Goal: Task Accomplishment & Management: Complete application form

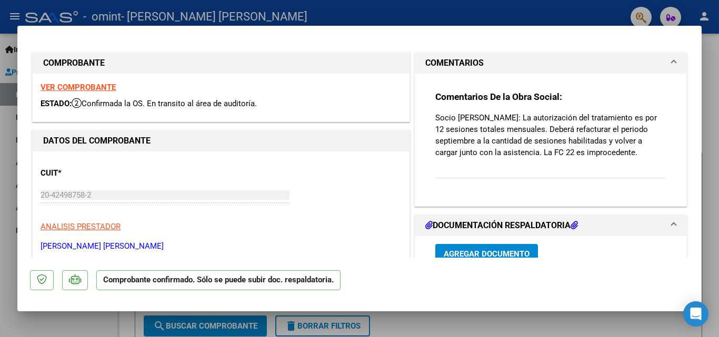
click at [84, 86] on strong "VER COMPROBANTE" at bounding box center [78, 87] width 75 height 9
click at [528, 14] on div at bounding box center [359, 168] width 719 height 337
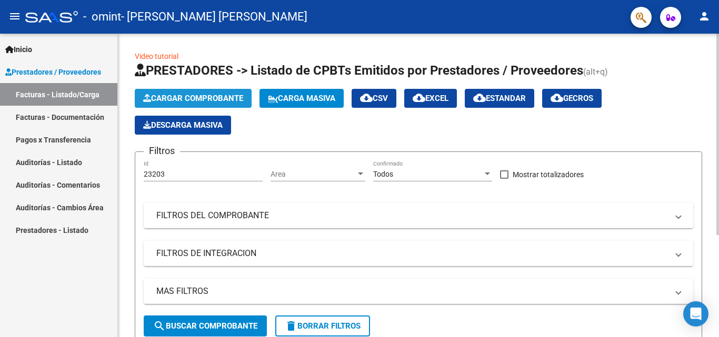
click at [198, 96] on span "Cargar Comprobante" at bounding box center [193, 98] width 100 height 9
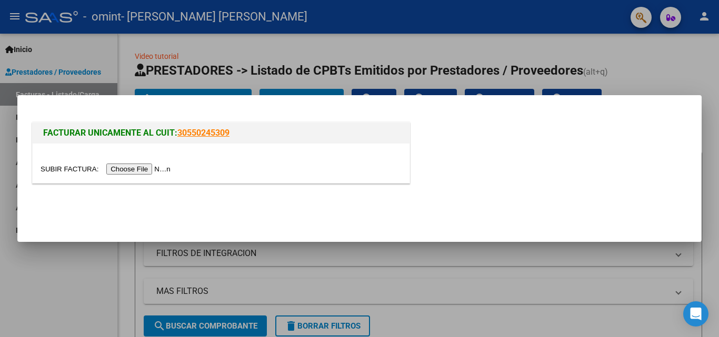
click at [134, 165] on input "file" at bounding box center [107, 169] width 133 height 11
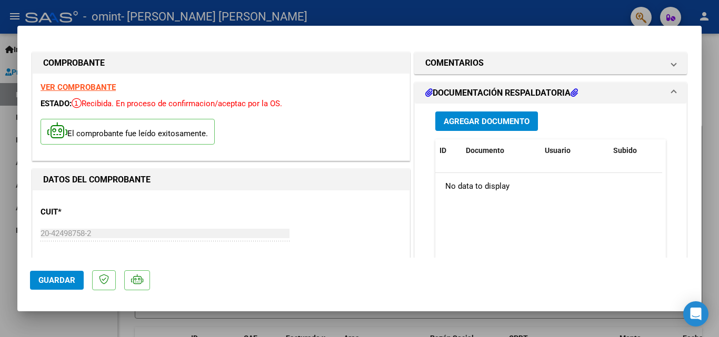
click at [483, 121] on span "Agregar Documento" at bounding box center [487, 121] width 86 height 9
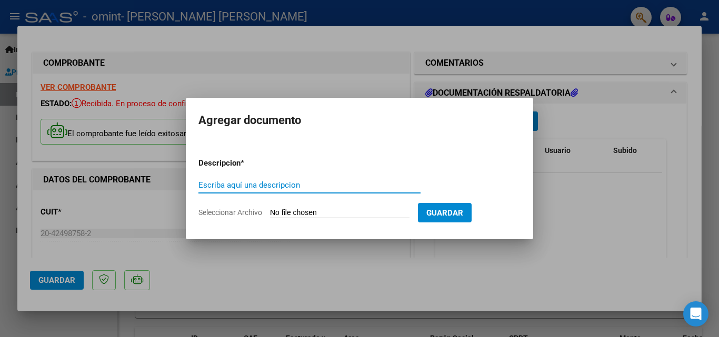
click at [257, 187] on input "Escriba aquí una descripcion" at bounding box center [309, 184] width 222 height 9
click at [243, 182] on input "Planilla de asitencia [DATE]" at bounding box center [309, 184] width 222 height 9
type input "Planilla de asistencia septiembre 2025"
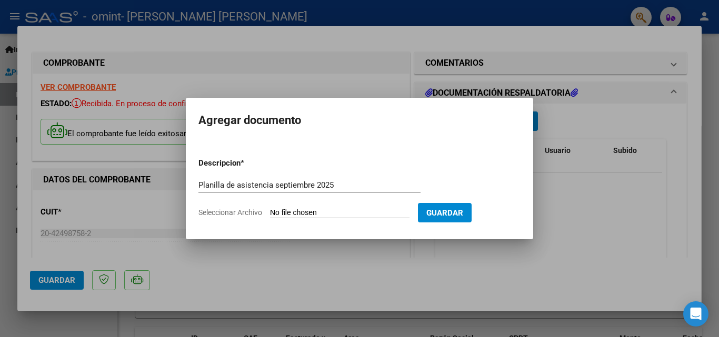
click at [291, 214] on input "Seleccionar Archivo" at bounding box center [339, 213] width 139 height 10
type input "C:\fakepath\Plantilla de asistencia [PERSON_NAME].pdf"
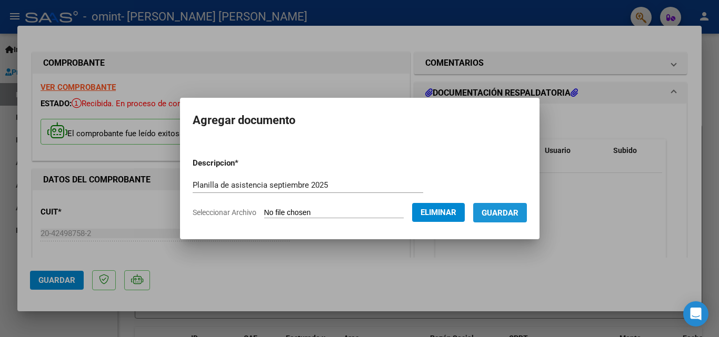
click at [517, 215] on span "Guardar" at bounding box center [500, 212] width 37 height 9
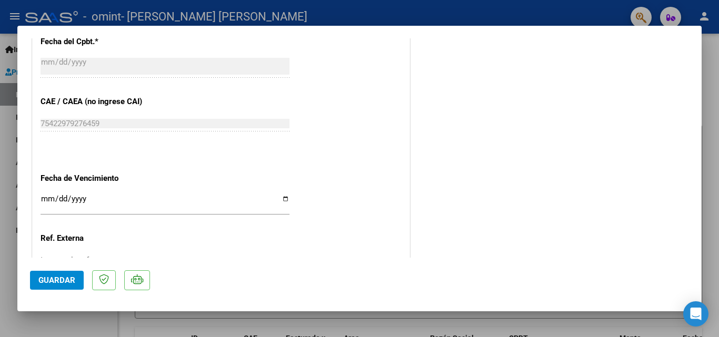
scroll to position [621, 0]
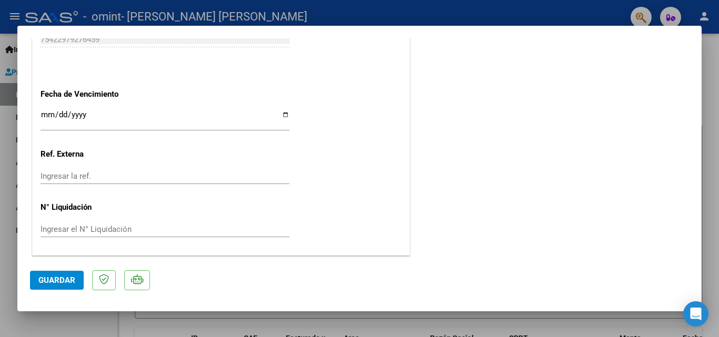
drag, startPoint x: 689, startPoint y: 243, endPoint x: 683, endPoint y: 209, distance: 34.2
click at [683, 209] on mat-dialog-content "COMPROBANTE VER COMPROBANTE ESTADO: Recibida. En proceso de confirmacion/acepta…" at bounding box center [359, 147] width 684 height 219
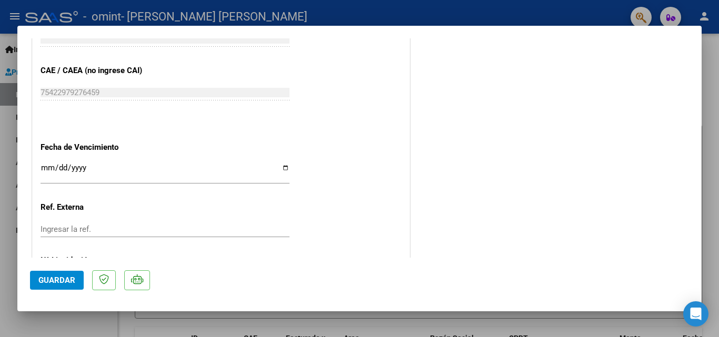
scroll to position [566, 0]
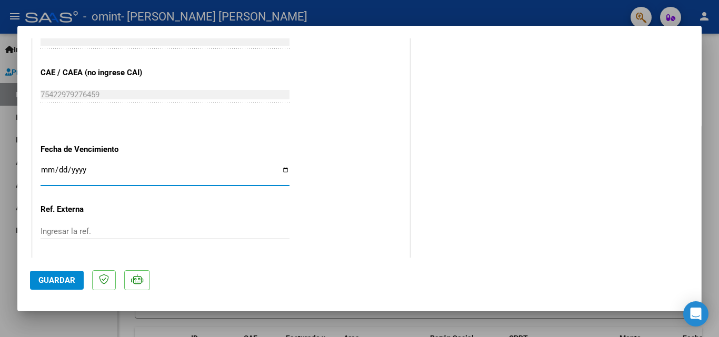
click at [279, 168] on input "Ingresar la fecha" at bounding box center [165, 174] width 249 height 17
click at [73, 170] on input "Ingresar la fecha" at bounding box center [165, 174] width 249 height 17
click at [280, 172] on input "Ingresar la fecha" at bounding box center [165, 174] width 249 height 17
type input "[DATE]"
click at [83, 233] on input "Ingresar la ref." at bounding box center [165, 231] width 249 height 9
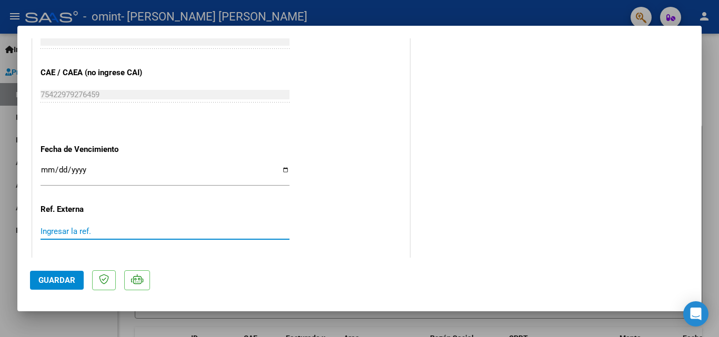
click at [83, 233] on input "Ingresar la ref." at bounding box center [165, 231] width 249 height 9
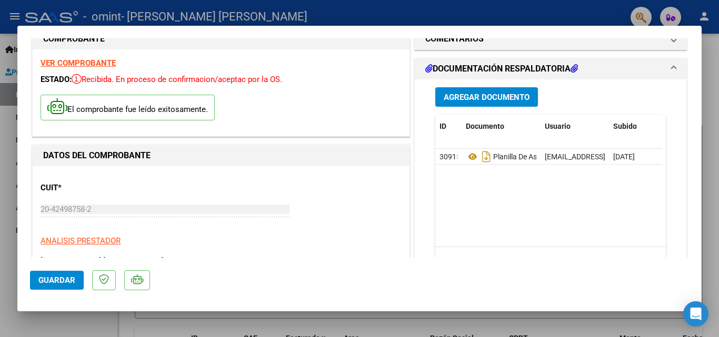
scroll to position [0, 0]
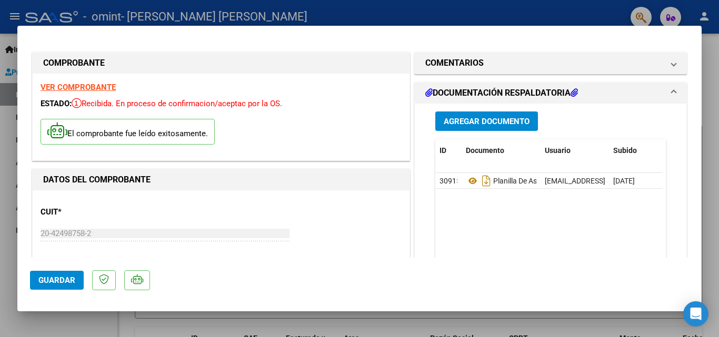
click at [73, 285] on span "Guardar" at bounding box center [56, 280] width 37 height 9
